Goal: Information Seeking & Learning: Learn about a topic

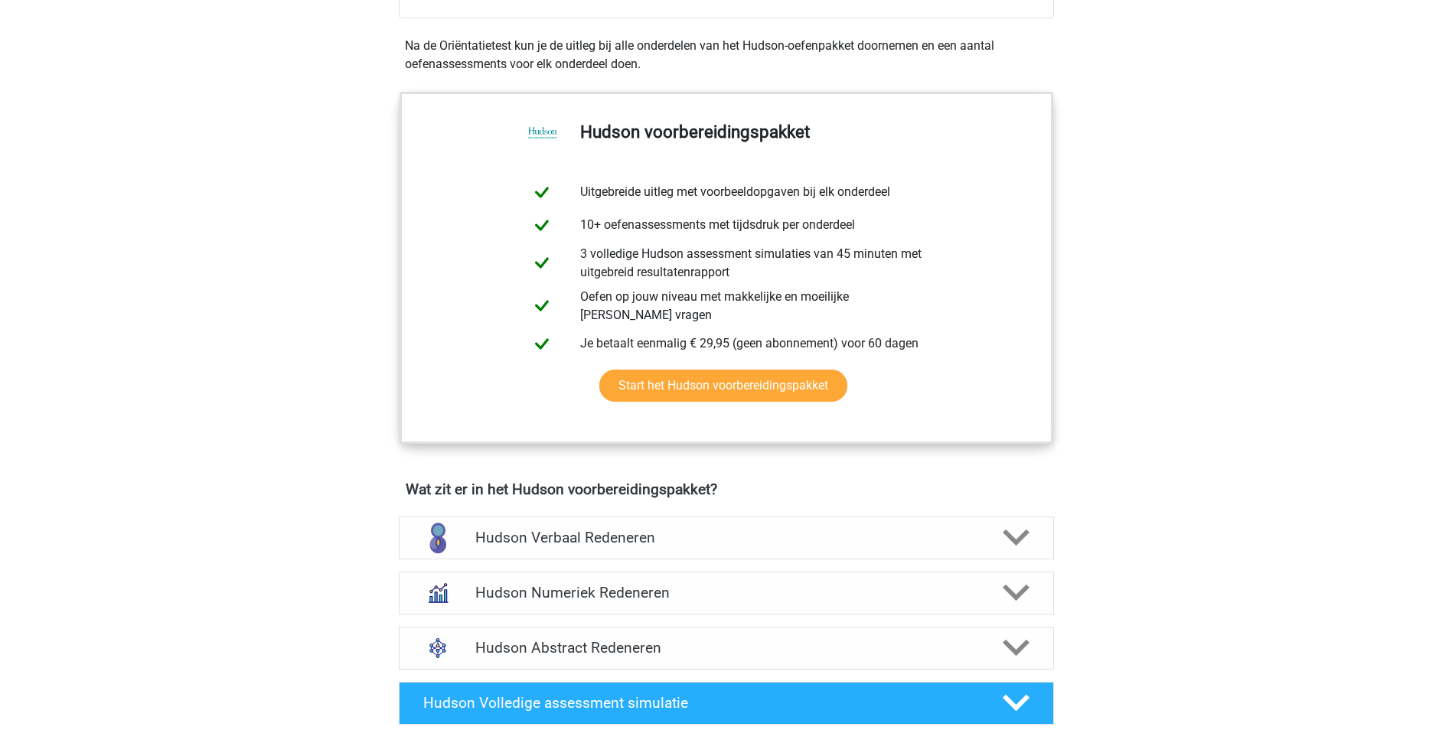
scroll to position [766, 0]
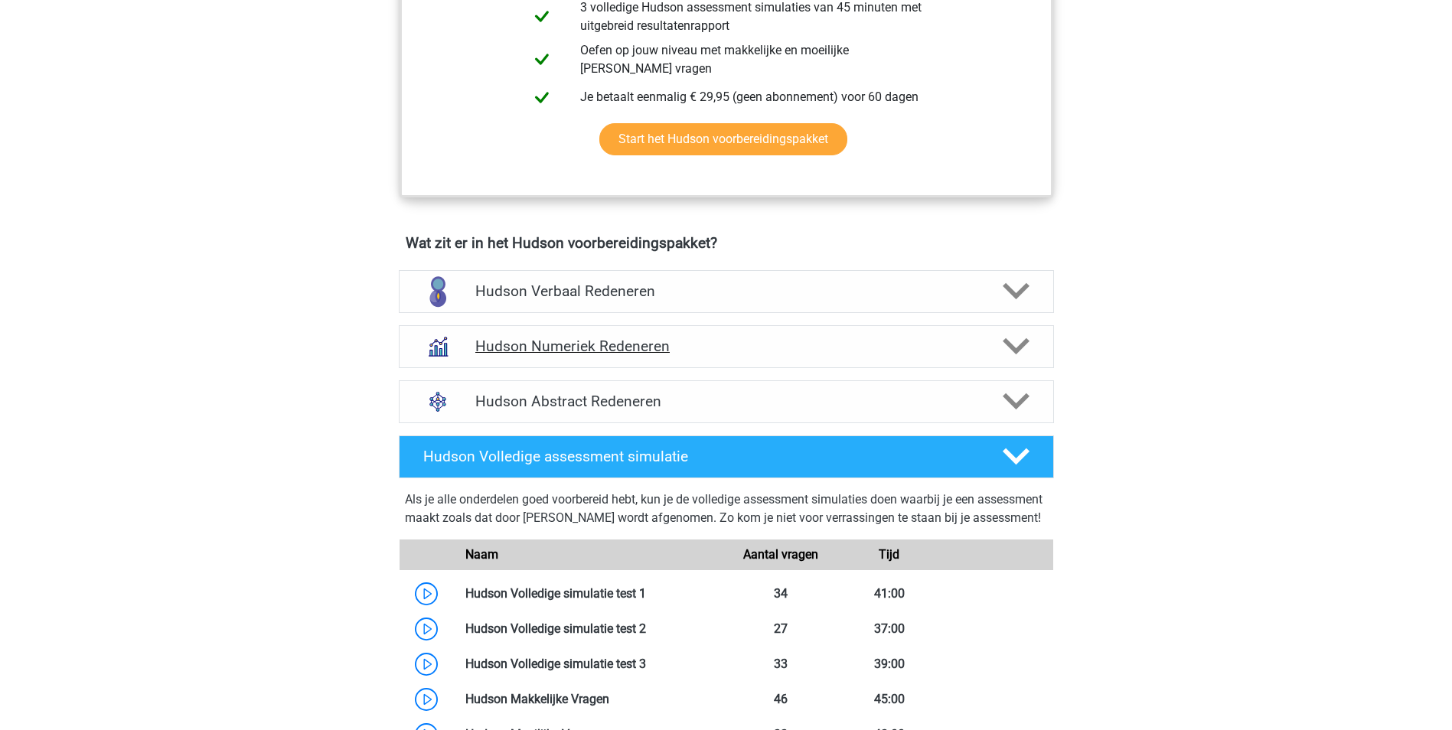
click at [1014, 340] on icon at bounding box center [1016, 346] width 27 height 27
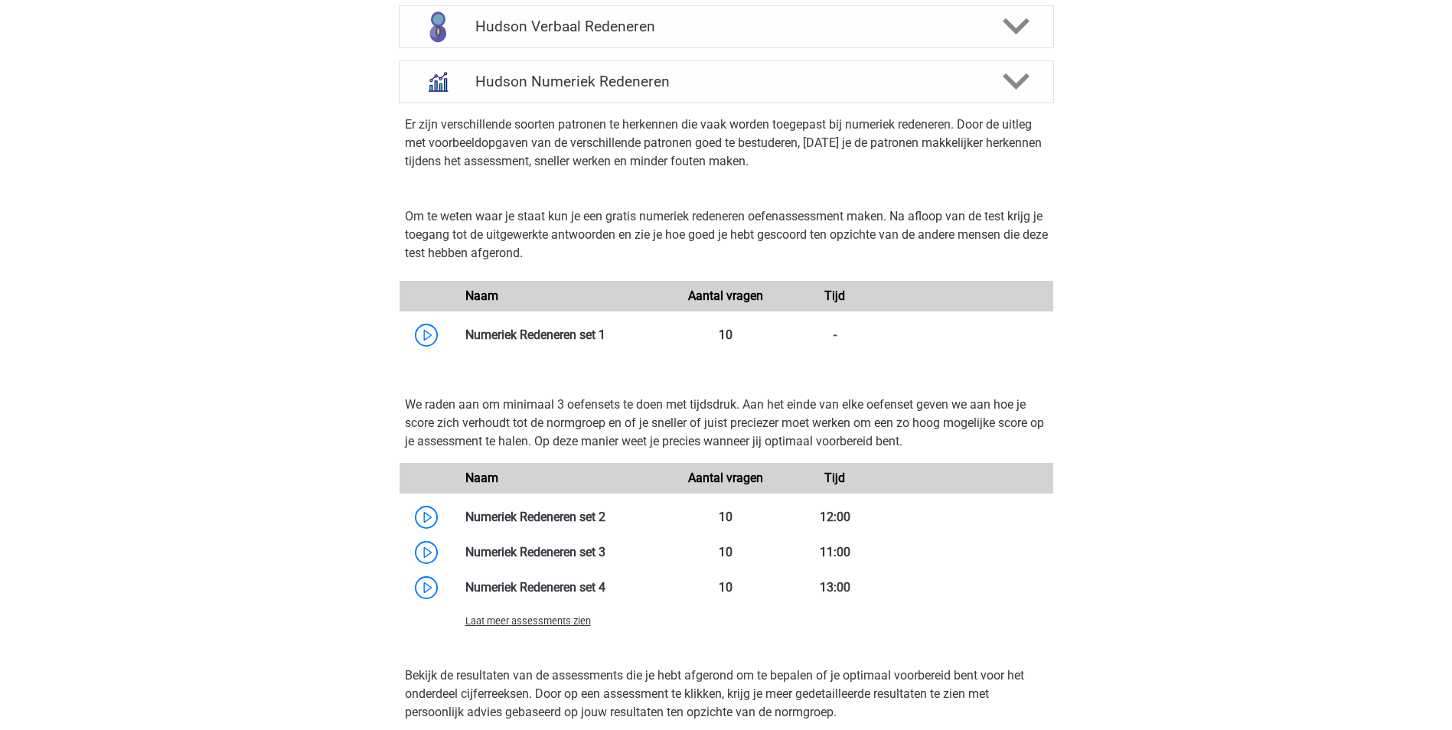
scroll to position [1072, 0]
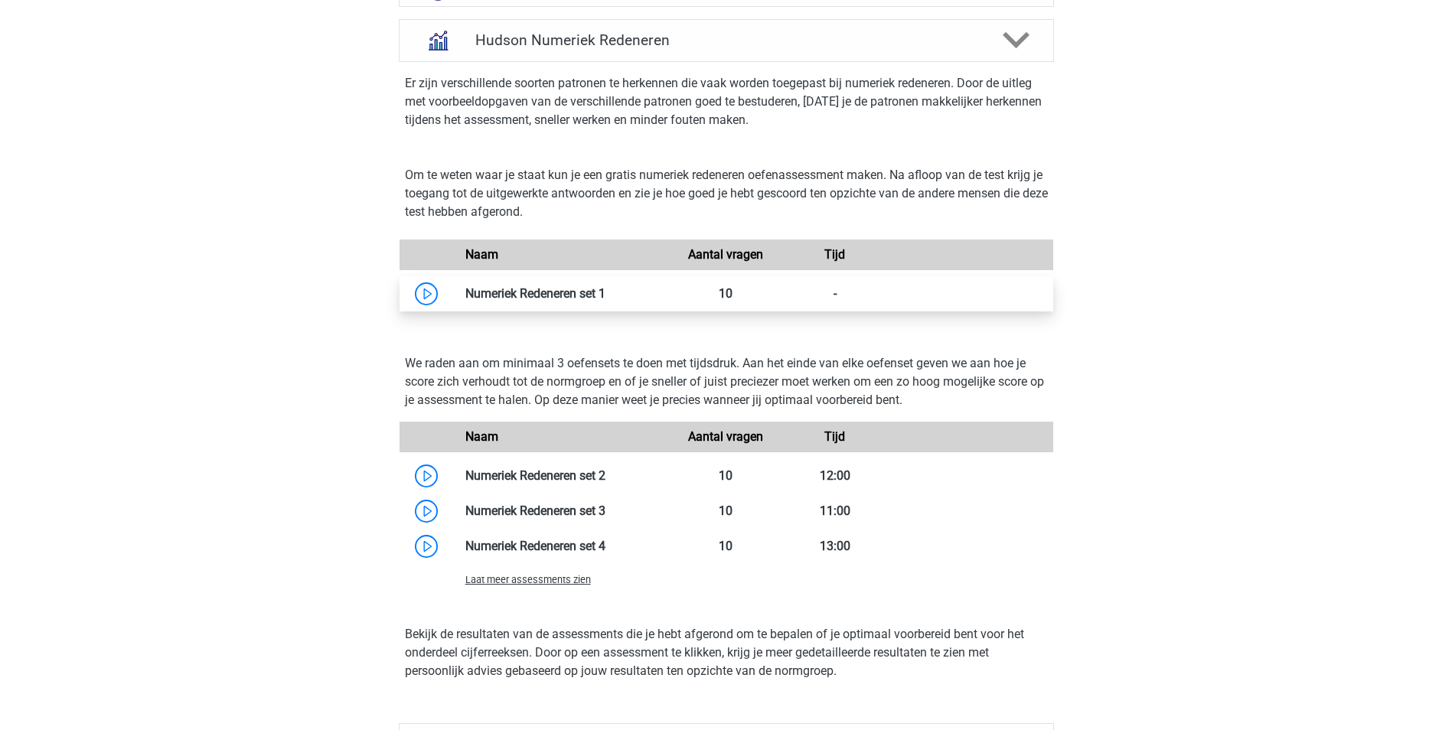
click at [606, 292] on link at bounding box center [606, 293] width 0 height 15
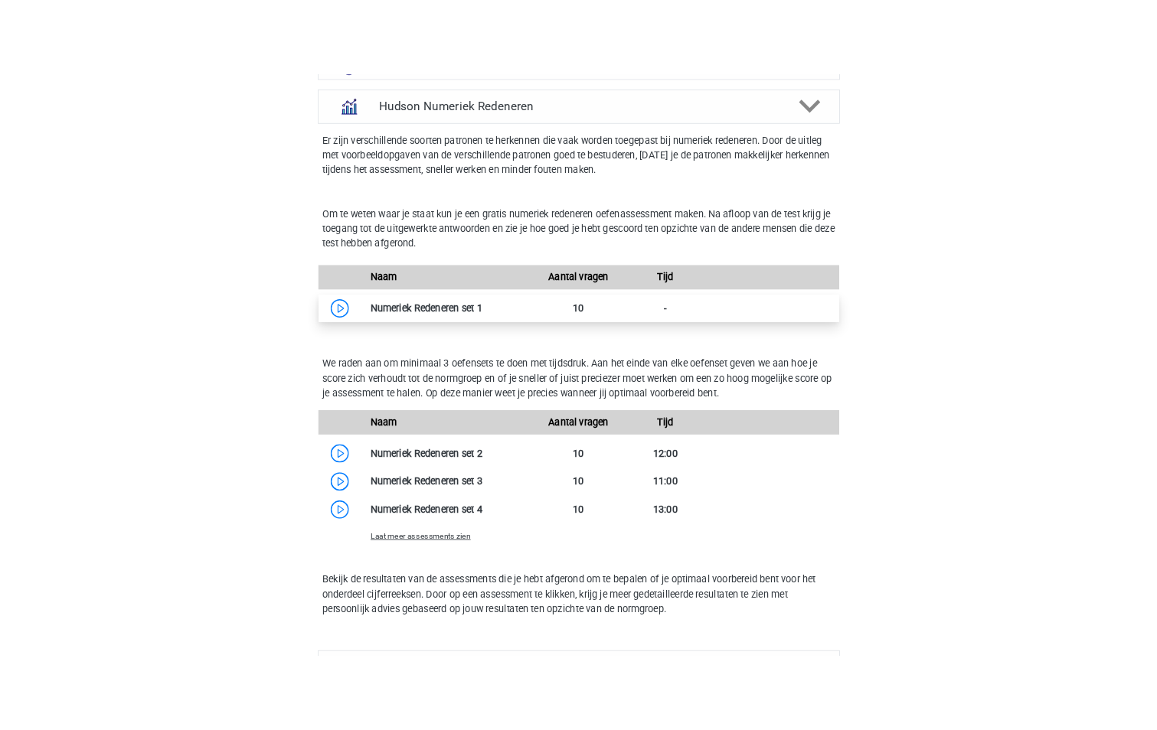
scroll to position [1070, 0]
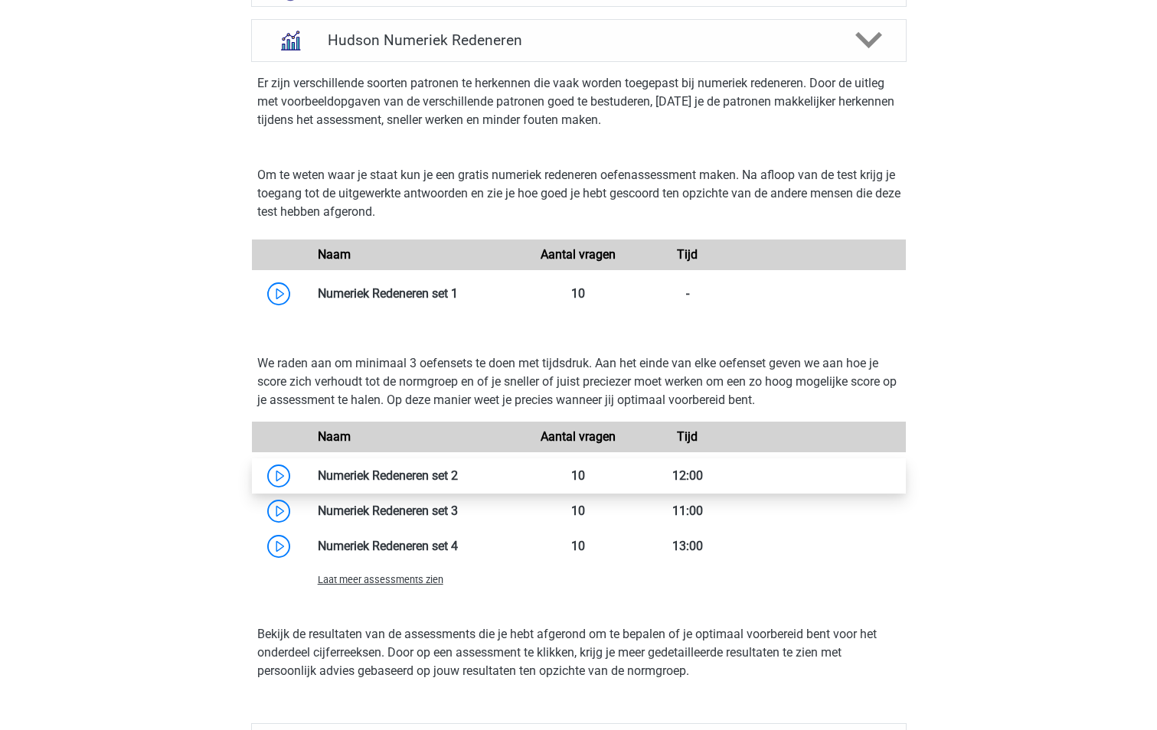
click at [458, 476] on link at bounding box center [458, 476] width 0 height 15
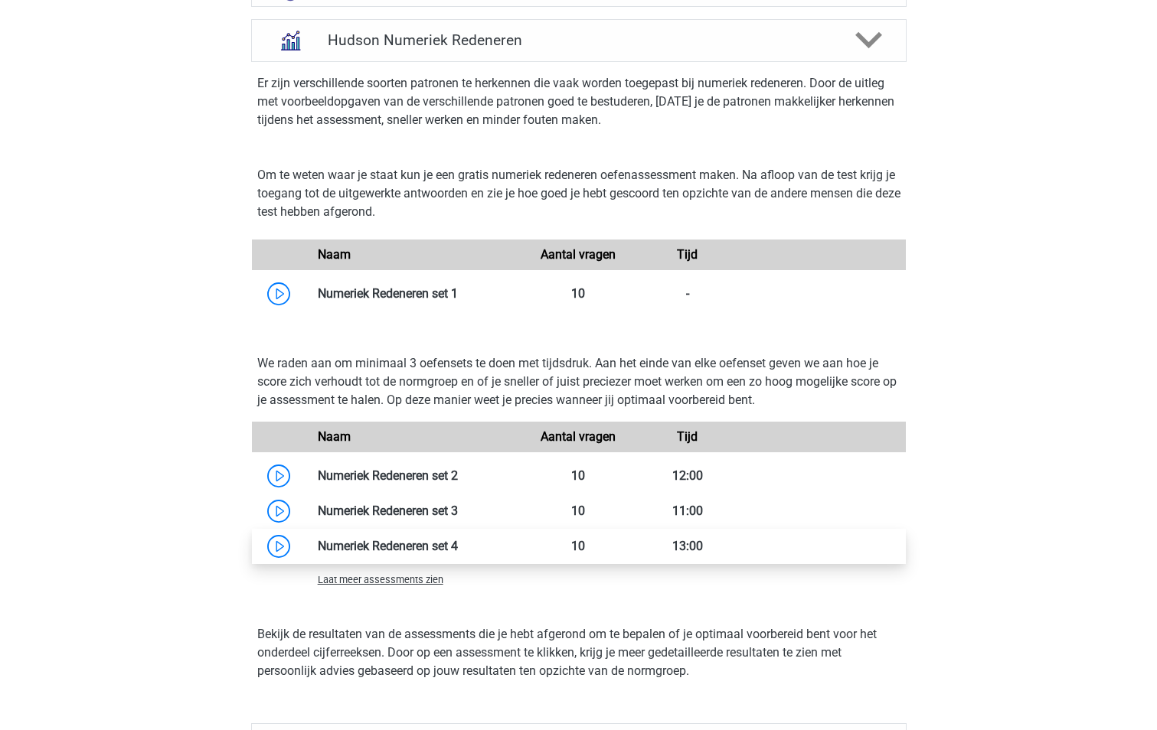
drag, startPoint x: 285, startPoint y: 511, endPoint x: 407, endPoint y: 554, distance: 129.3
click at [458, 511] on link at bounding box center [458, 511] width 0 height 15
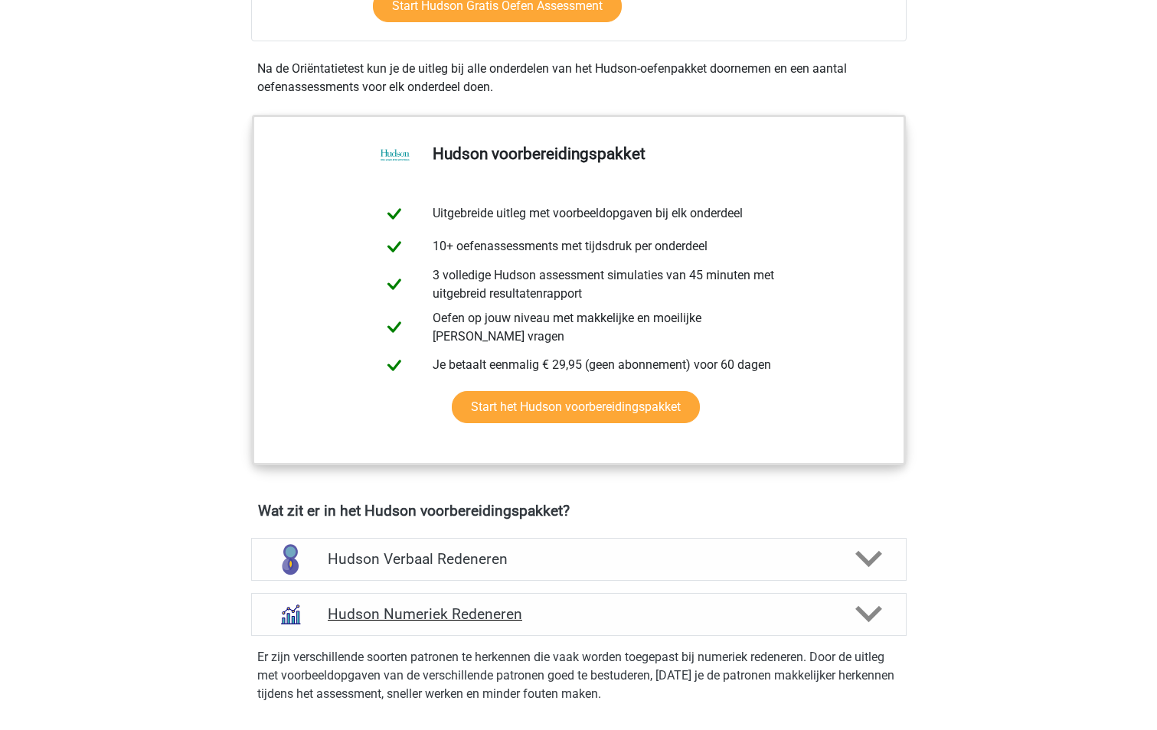
scroll to position [612, 0]
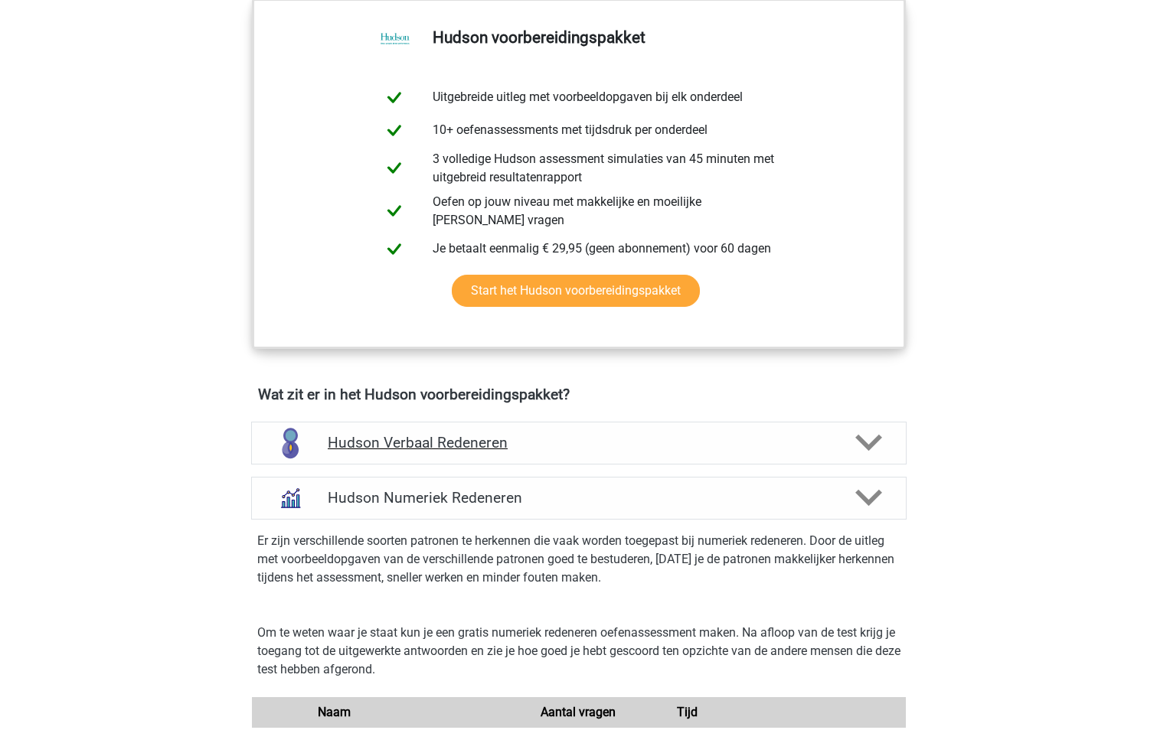
click at [867, 445] on polygon at bounding box center [868, 443] width 27 height 17
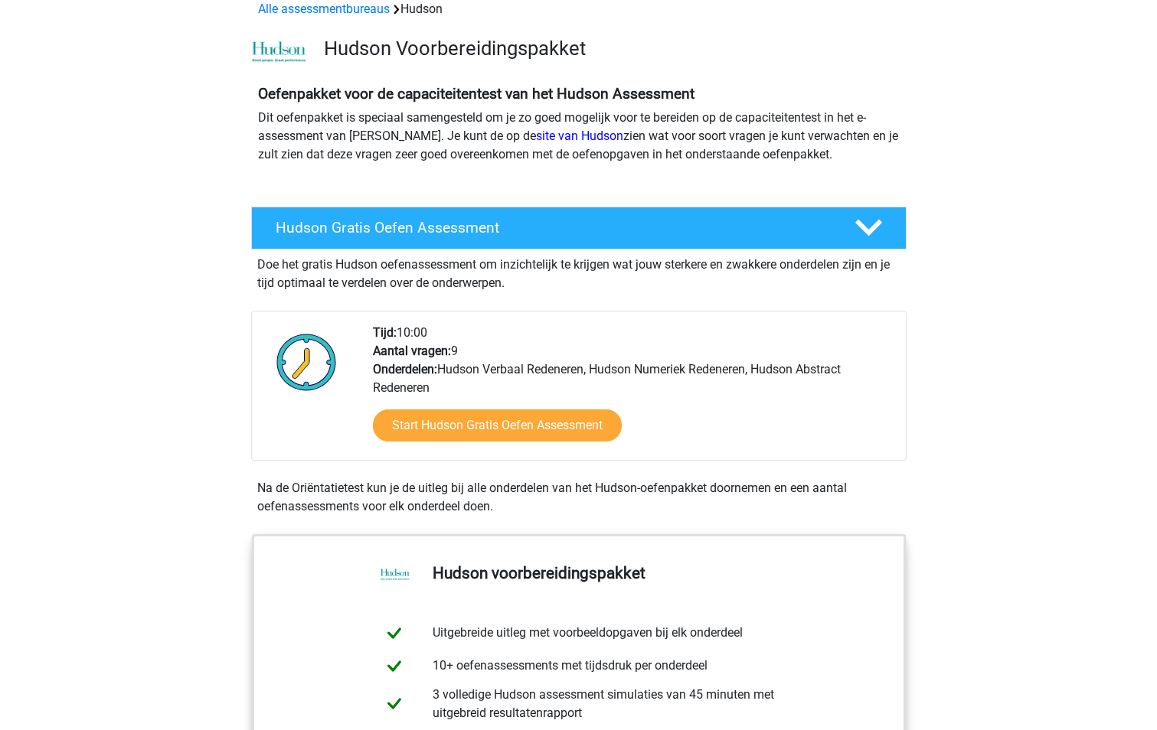
scroll to position [0, 0]
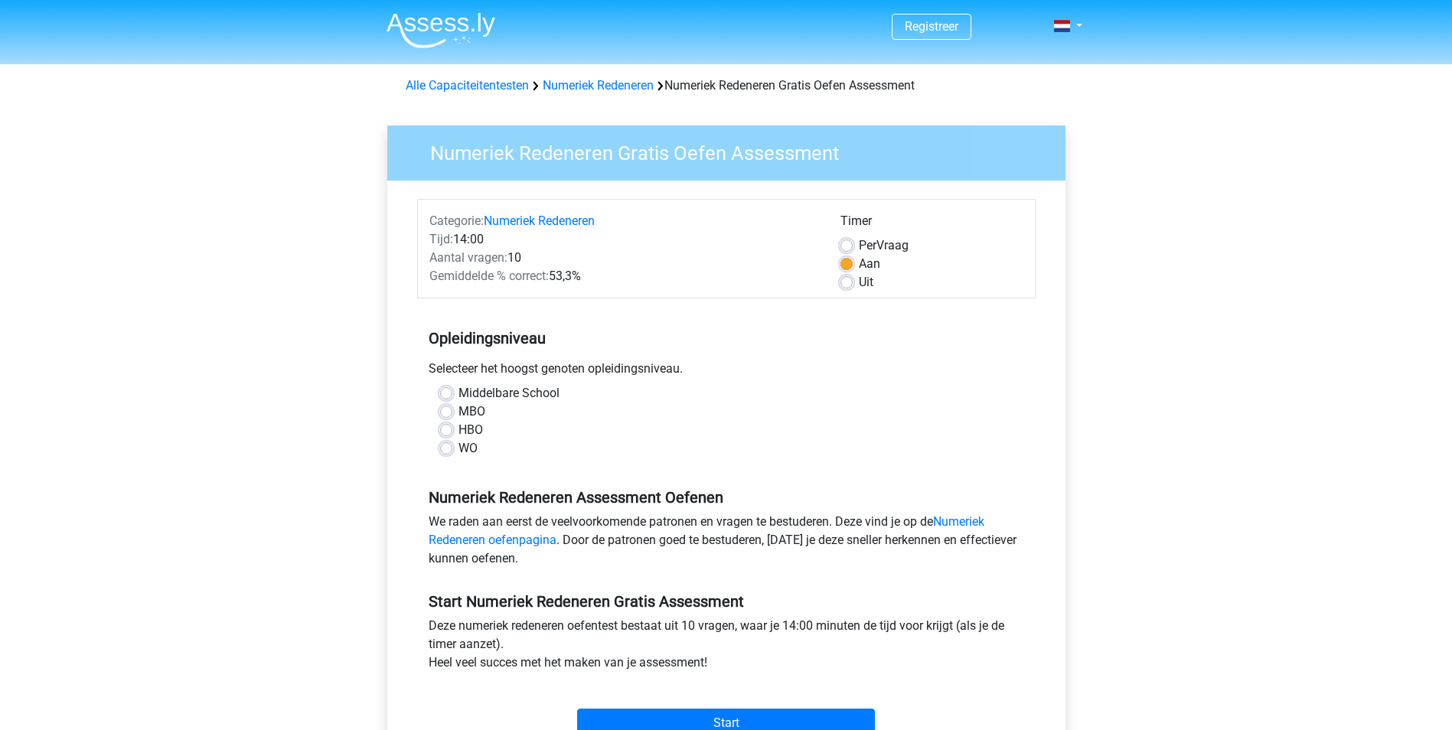
click at [467, 413] on label "MBO" at bounding box center [472, 412] width 27 height 18
click at [452, 413] on input "MBO" at bounding box center [446, 410] width 12 height 15
radio input "true"
drag, startPoint x: 561, startPoint y: 423, endPoint x: 505, endPoint y: 447, distance: 61.0
click at [561, 423] on div "HBO" at bounding box center [726, 430] width 573 height 18
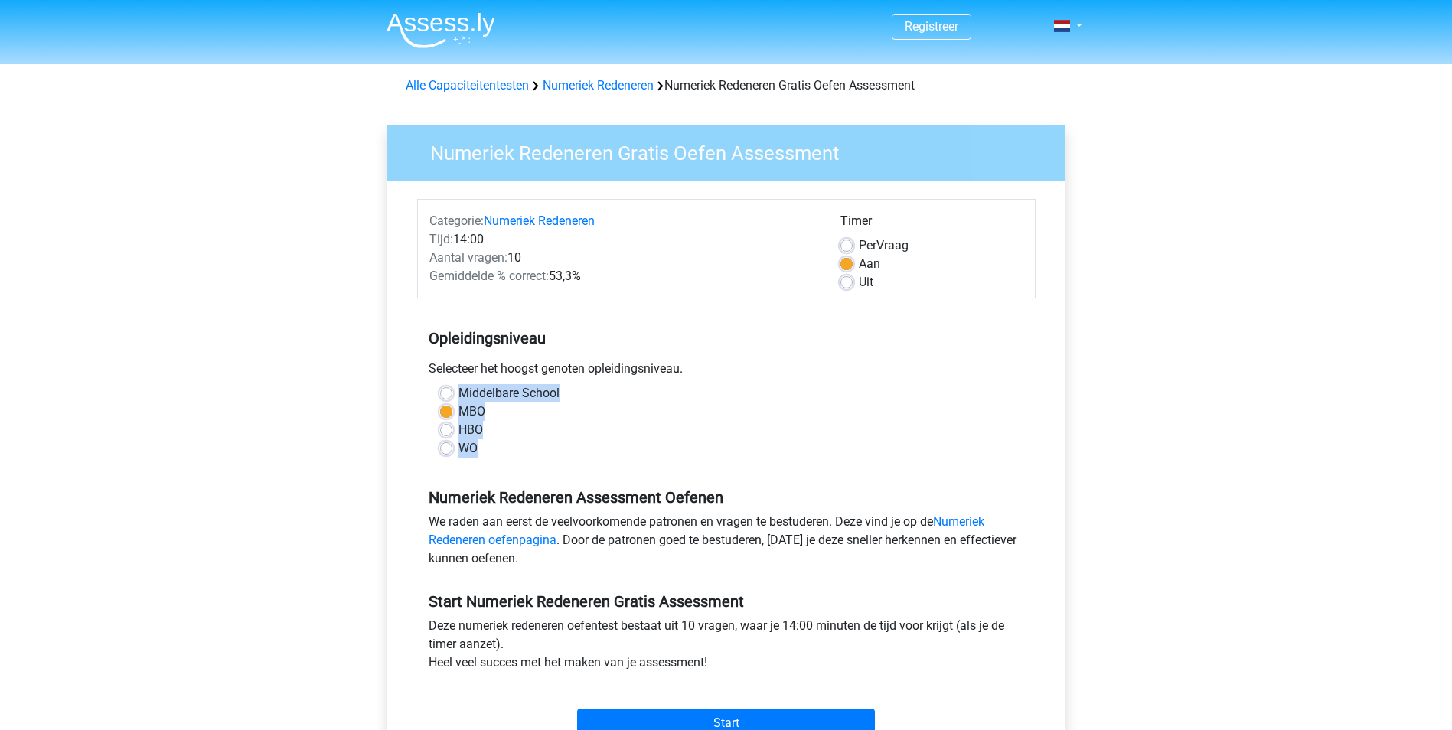
drag, startPoint x: 501, startPoint y: 450, endPoint x: 454, endPoint y: 385, distance: 80.1
click at [454, 385] on div "Middelbare School MBO HBO WO" at bounding box center [727, 420] width 596 height 73
copy div "Middelbare School MBO HBO WO"
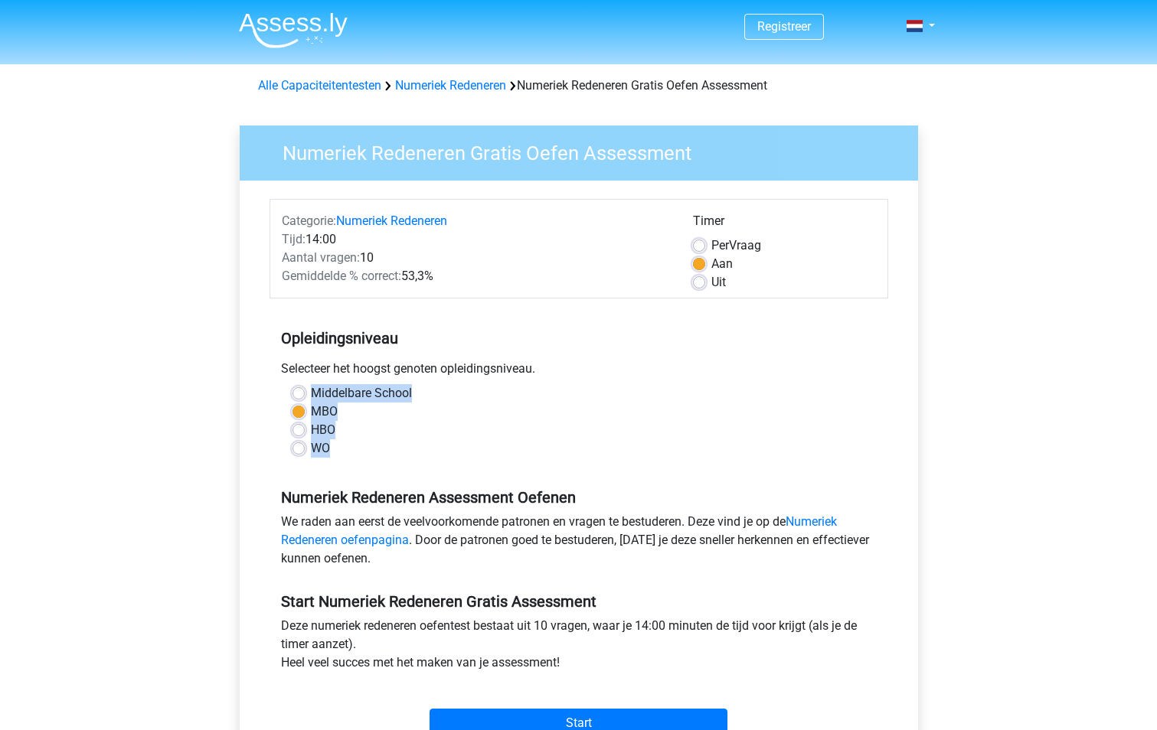
click at [393, 437] on div "HBO" at bounding box center [578, 430] width 573 height 18
copy div "Middelbare School MBO HBO WO"
click at [311, 449] on label "WO" at bounding box center [320, 448] width 19 height 18
click at [296, 449] on input "WO" at bounding box center [298, 446] width 12 height 15
radio input "true"
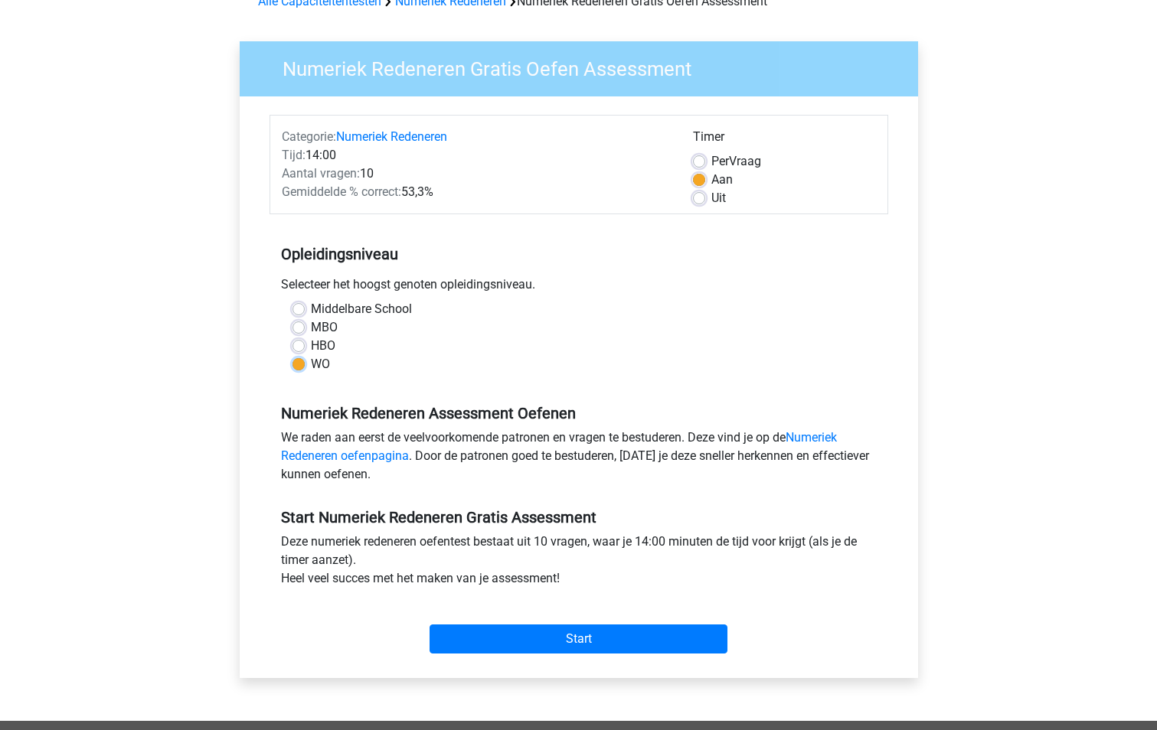
scroll to position [230, 0]
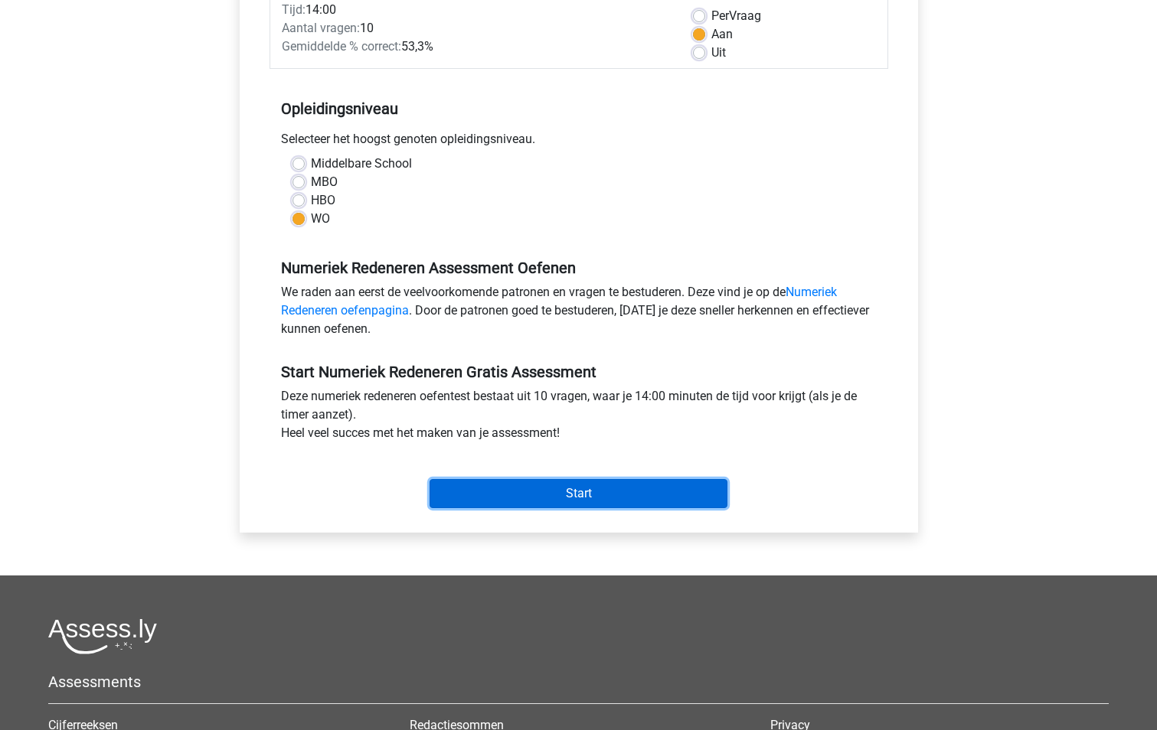
click at [619, 485] on input "Start" at bounding box center [578, 493] width 298 height 29
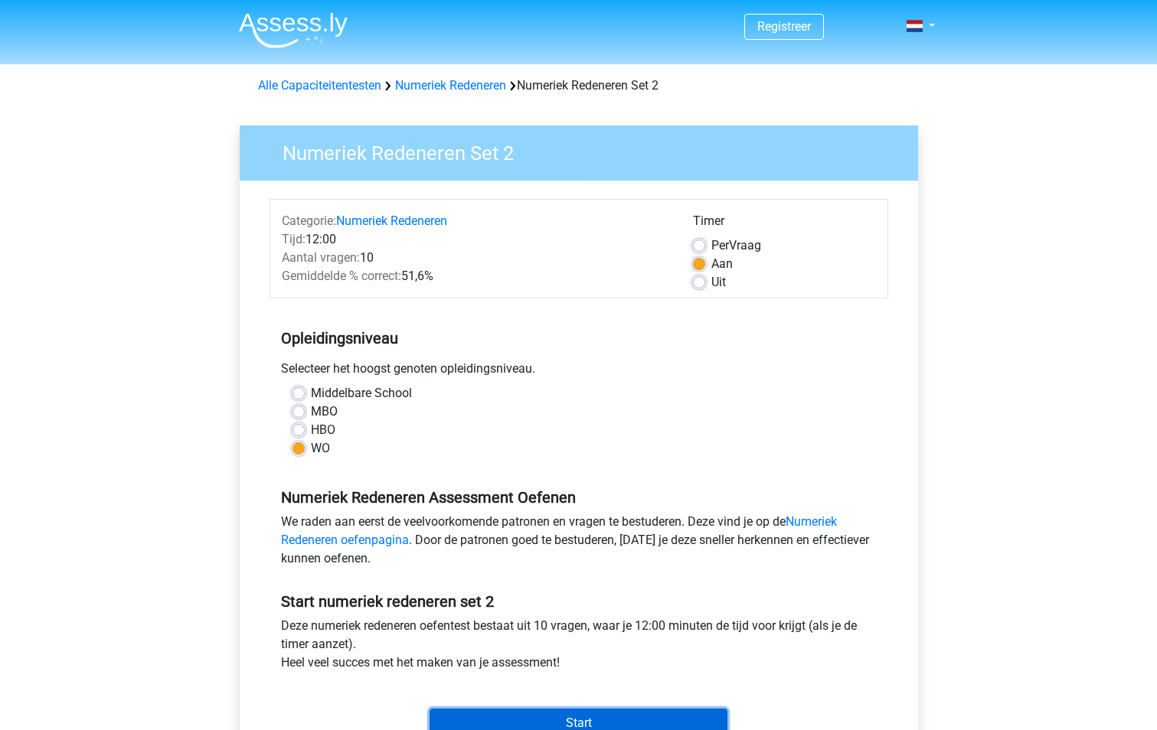
click at [560, 719] on input "Start" at bounding box center [578, 723] width 298 height 29
click at [566, 711] on input "Start" at bounding box center [578, 723] width 298 height 29
